Goal: Understand site structure: Understand site structure

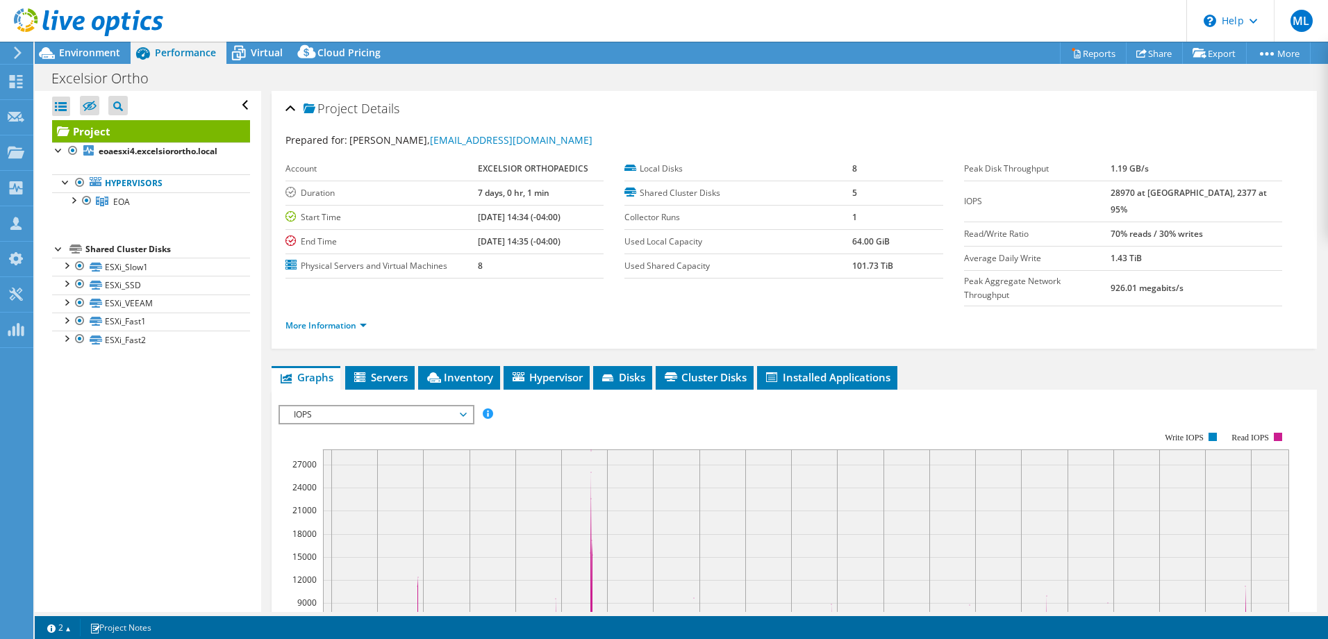
select select "USD"
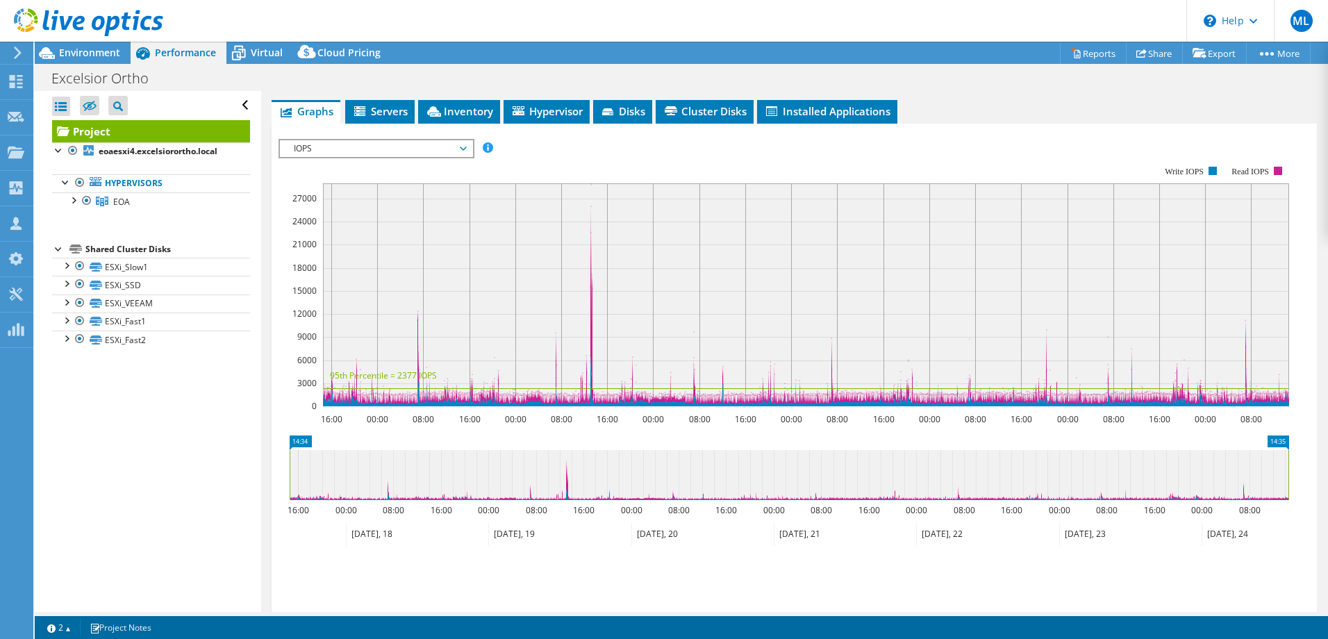
click at [92, 41] on div at bounding box center [81, 23] width 163 height 47
click at [94, 43] on div at bounding box center [81, 23] width 163 height 47
click at [94, 51] on span "Environment" at bounding box center [89, 52] width 61 height 13
